Goal: Information Seeking & Learning: Learn about a topic

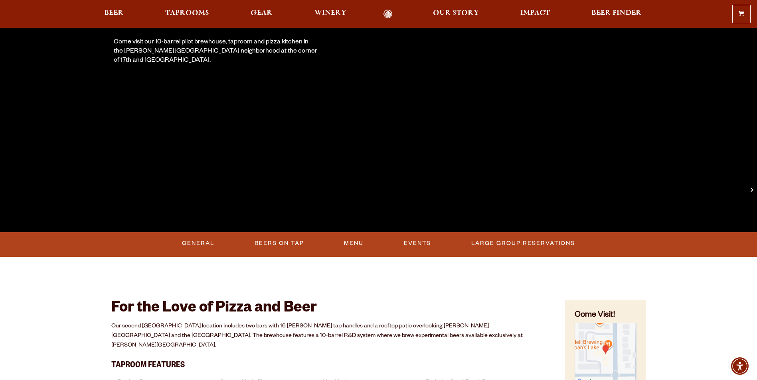
scroll to position [172, 0]
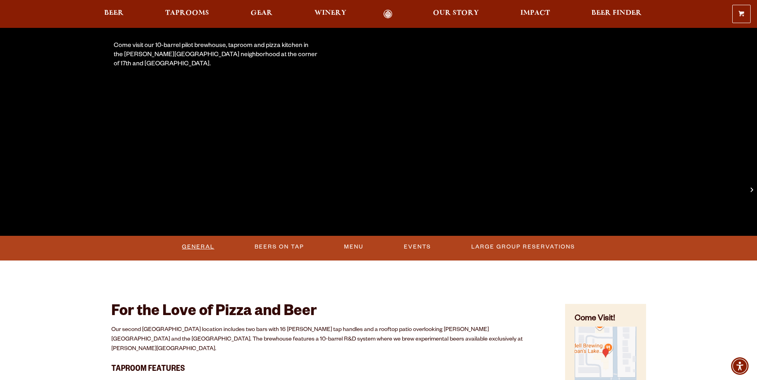
click at [198, 246] on link "General" at bounding box center [198, 247] width 39 height 18
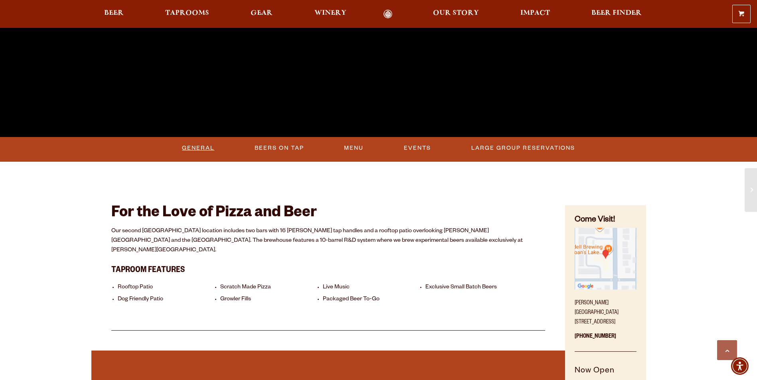
scroll to position [0, 0]
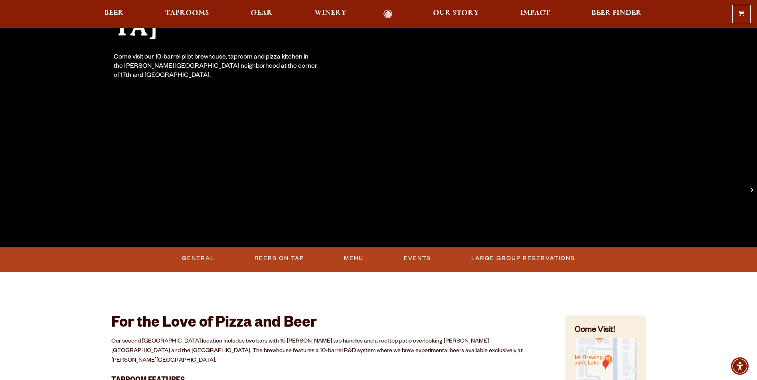
click at [679, 373] on div "Our Denver spot for craft beer & pizza Sloan’s Lake Brewhouse Come visit our 10…" at bounding box center [378, 370] width 757 height 1063
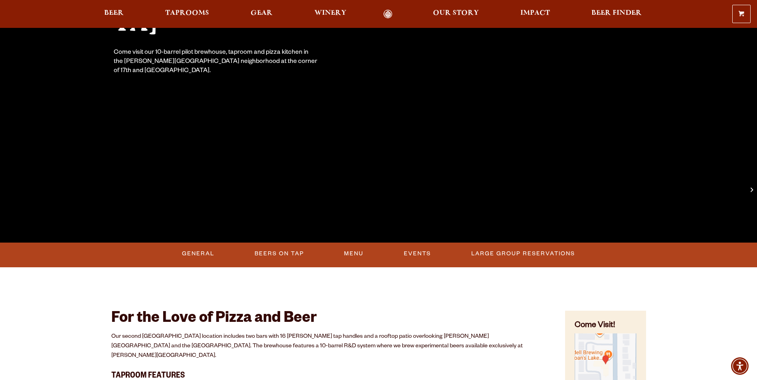
click at [675, 358] on div "Our Denver spot for craft beer & pizza Sloan’s Lake Brewhouse Come visit our 10…" at bounding box center [378, 365] width 757 height 1063
click at [354, 251] on link "Menu" at bounding box center [354, 254] width 26 height 18
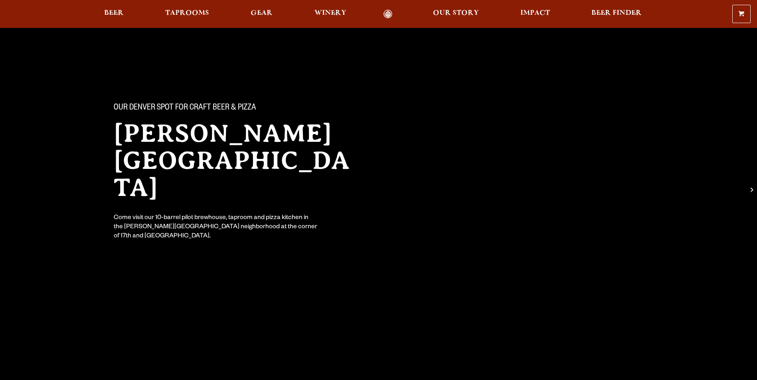
scroll to position [166, 0]
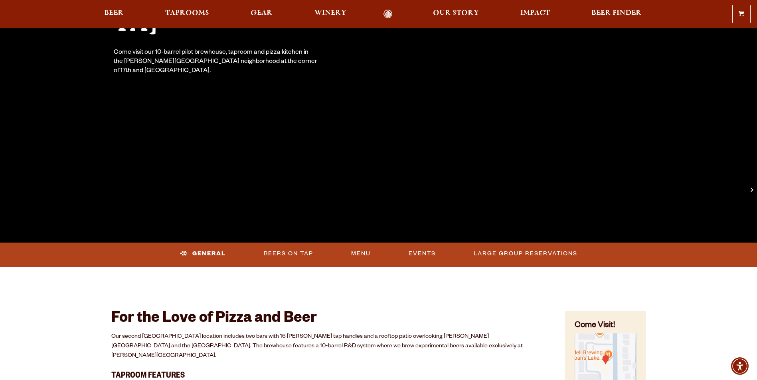
click at [303, 254] on link "Beers On Tap" at bounding box center [288, 254] width 56 height 18
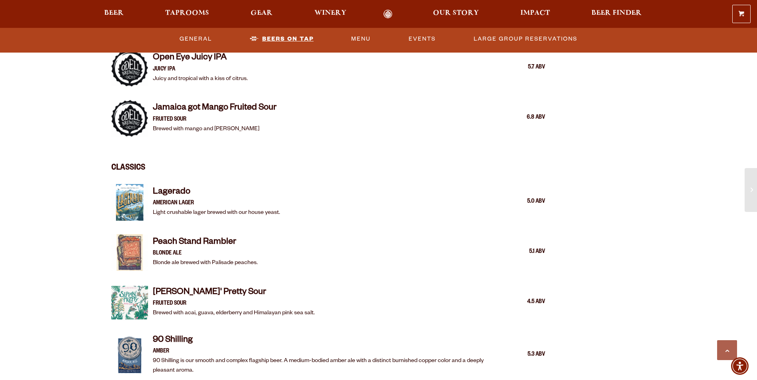
scroll to position [1054, 0]
